Goal: Task Accomplishment & Management: Use online tool/utility

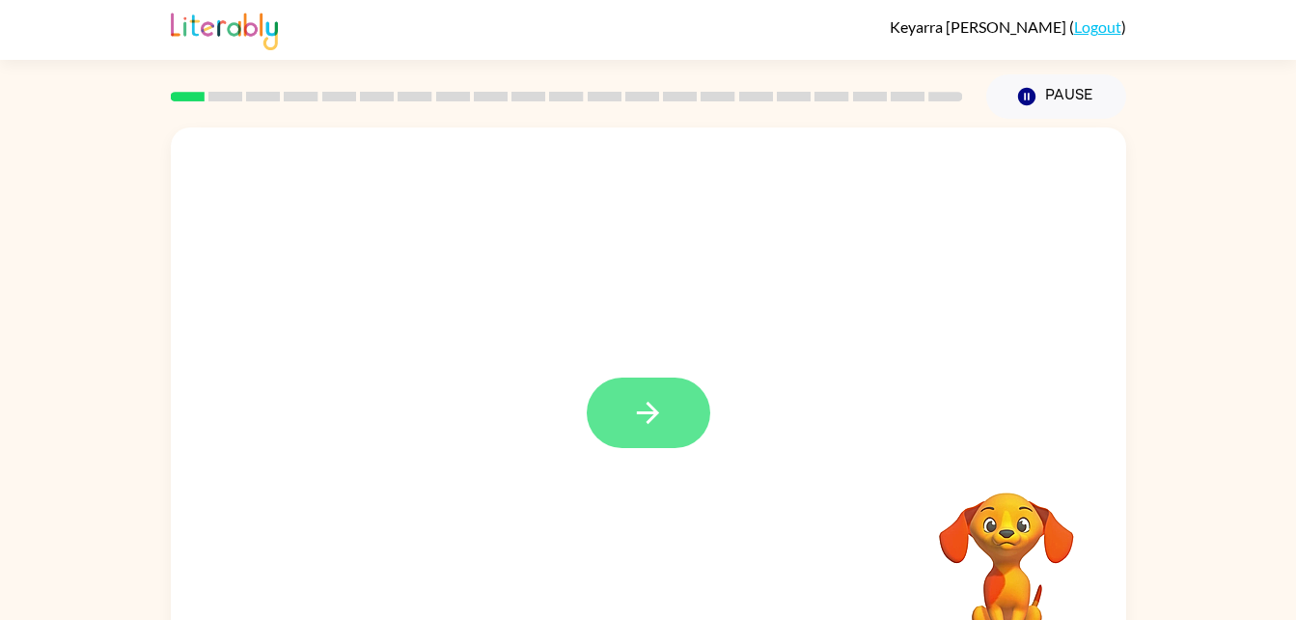
click at [665, 423] on button "button" at bounding box center [649, 412] width 124 height 70
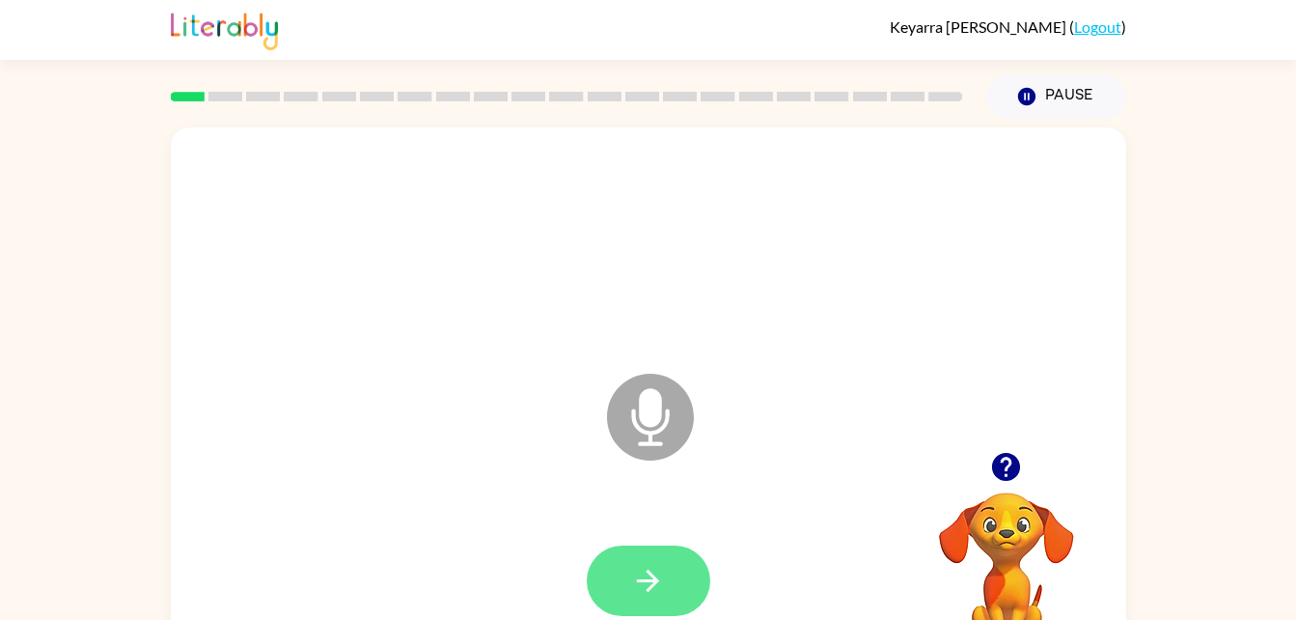
click at [666, 586] on button "button" at bounding box center [649, 580] width 124 height 70
click at [668, 429] on icon at bounding box center [650, 417] width 87 height 87
click at [681, 574] on button "button" at bounding box center [649, 580] width 124 height 70
click at [678, 577] on button "button" at bounding box center [649, 580] width 124 height 70
click at [674, 414] on icon at bounding box center [650, 417] width 87 height 87
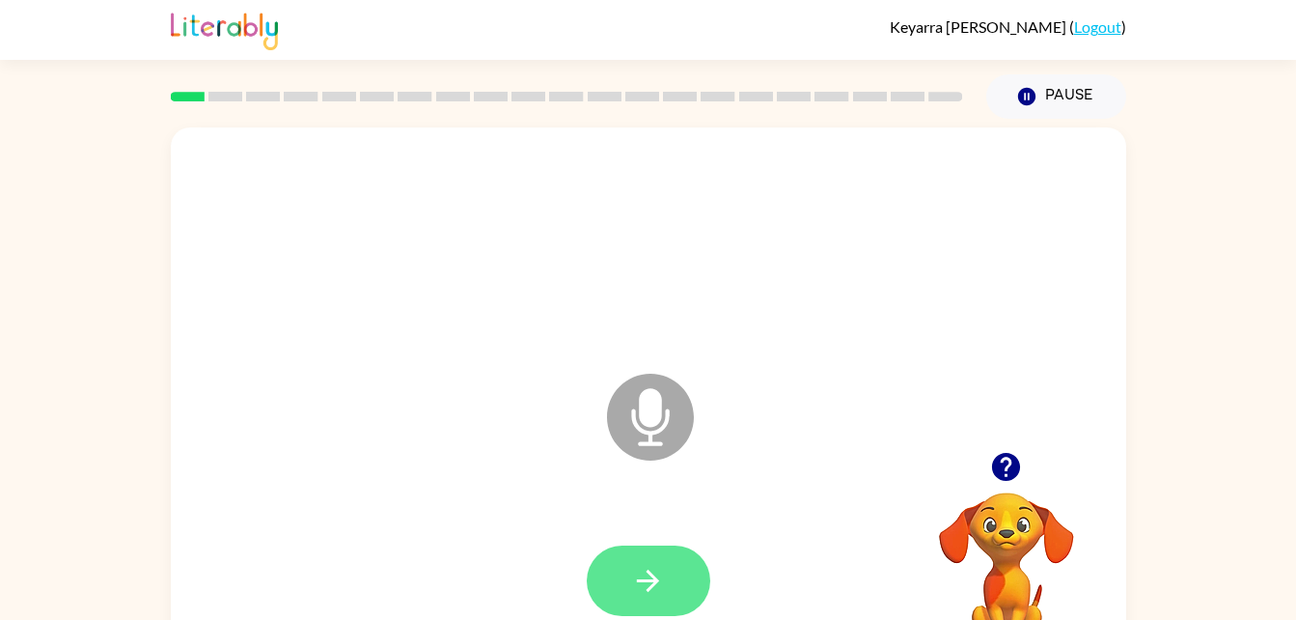
click at [671, 564] on button "button" at bounding box center [649, 580] width 124 height 70
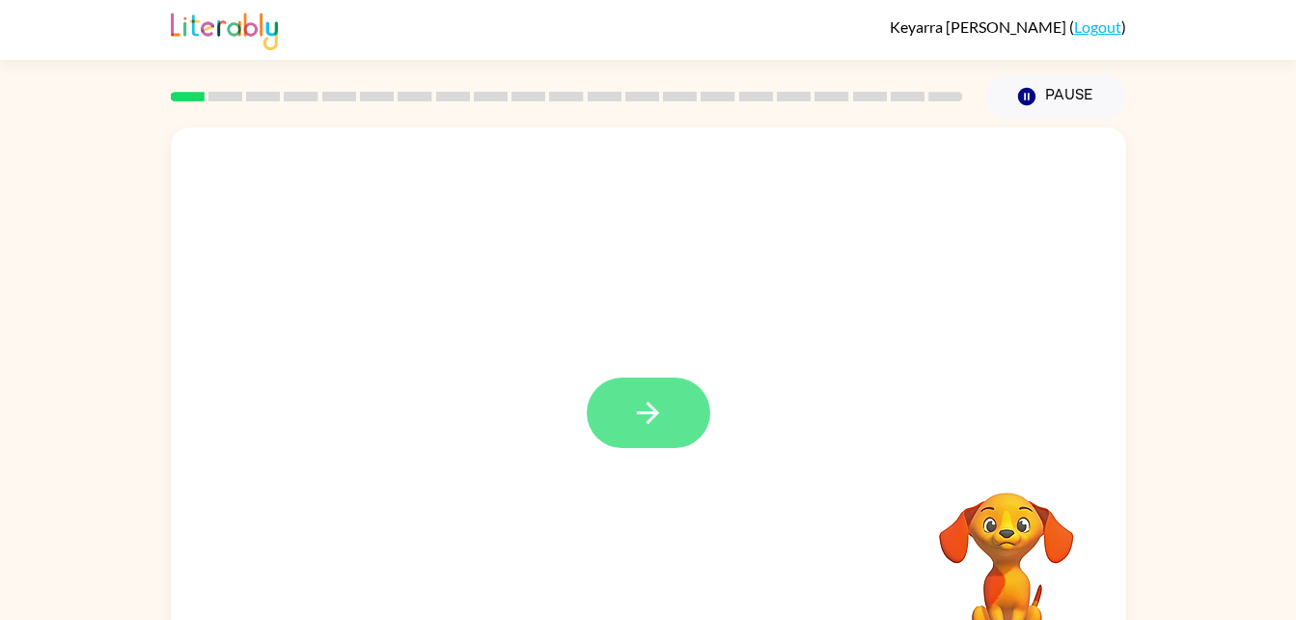
click at [662, 421] on icon "button" at bounding box center [648, 413] width 34 height 34
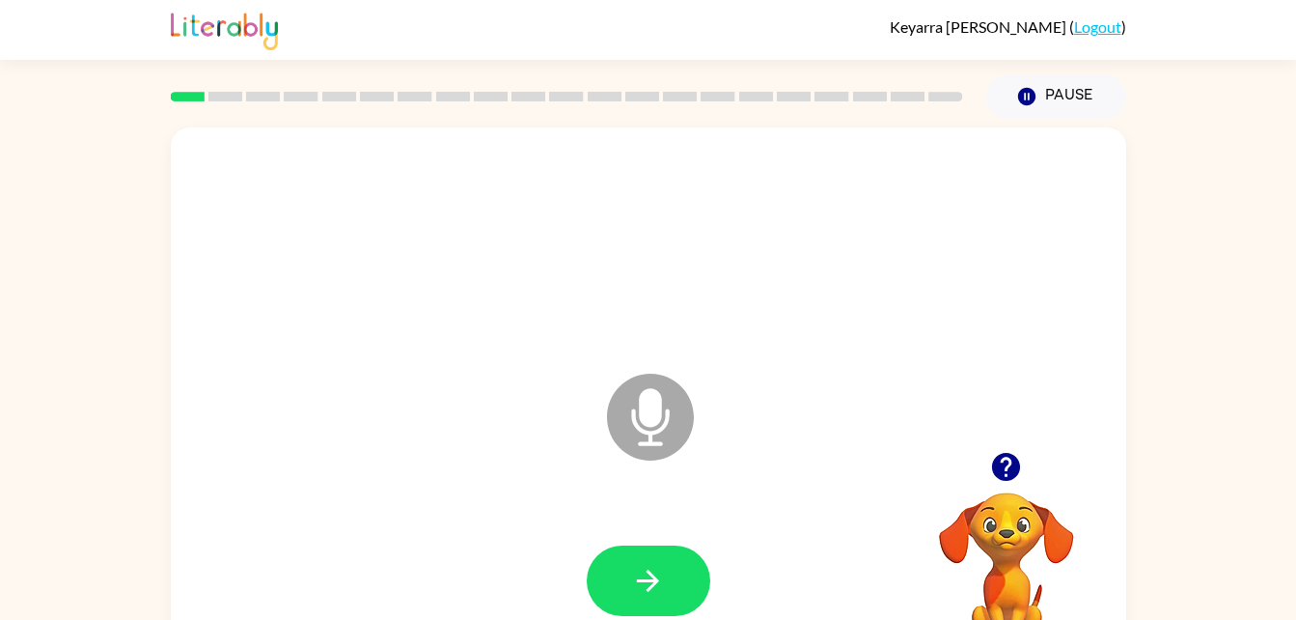
click at [655, 397] on icon "Microphone The Microphone is here when it is your turn to talk" at bounding box center [747, 441] width 290 height 145
click at [667, 574] on button "button" at bounding box center [649, 580] width 124 height 70
click at [638, 416] on icon at bounding box center [650, 417] width 87 height 87
click at [666, 582] on button "button" at bounding box center [649, 580] width 124 height 70
click at [651, 412] on icon "Microphone The Microphone is here when it is your turn to talk" at bounding box center [747, 441] width 290 height 145
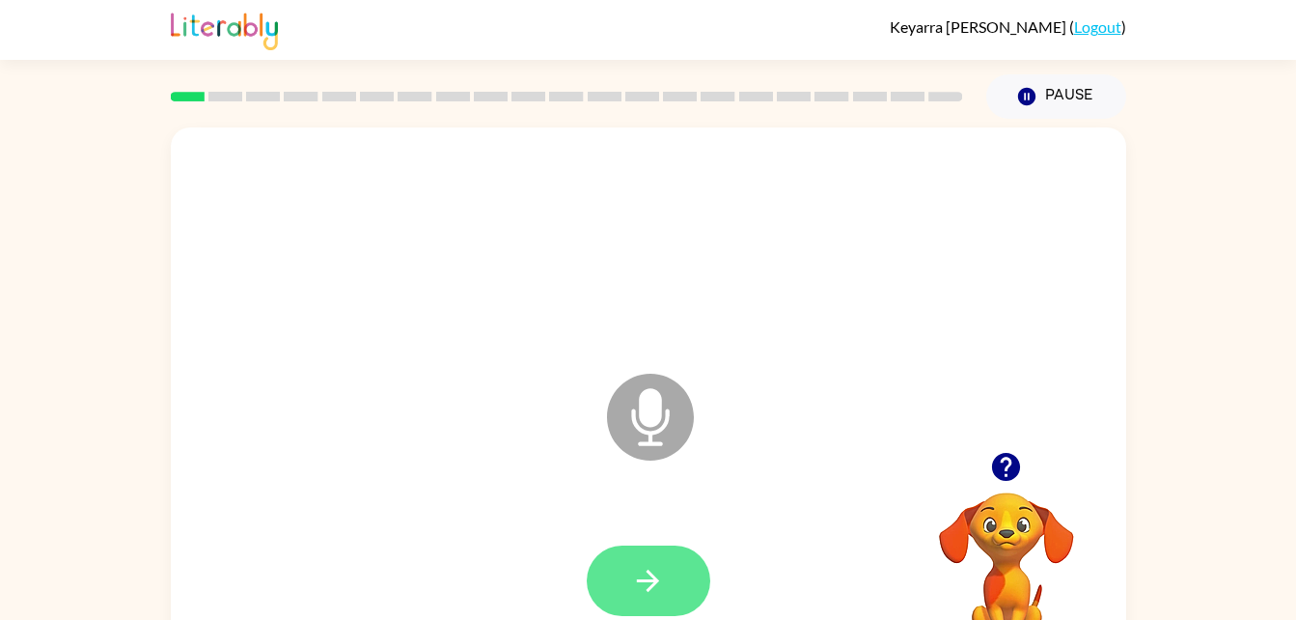
click at [681, 583] on button "button" at bounding box center [649, 580] width 124 height 70
